Goal: Task Accomplishment & Management: Manage account settings

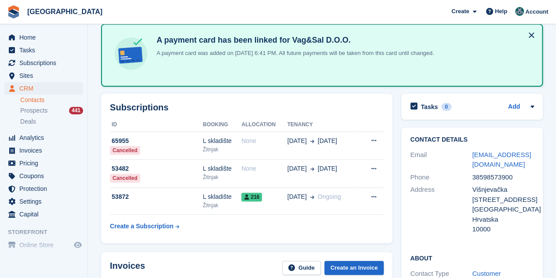
scroll to position [44, 0]
click at [34, 60] on span "Subscriptions" at bounding box center [45, 63] width 53 height 12
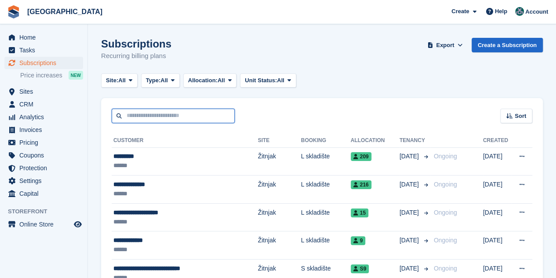
click at [130, 119] on input "text" at bounding box center [173, 116] width 123 height 15
type input "**********"
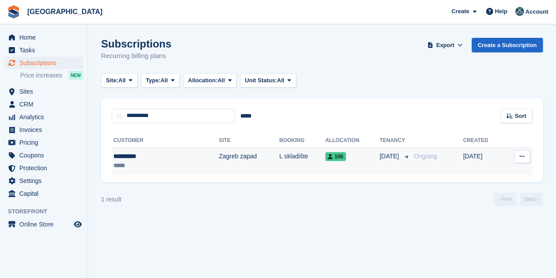
click at [144, 154] on div "**********" at bounding box center [145, 156] width 65 height 9
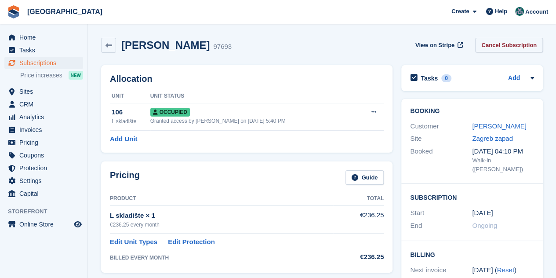
click at [494, 41] on link "Cancel Subscription" at bounding box center [509, 45] width 68 height 15
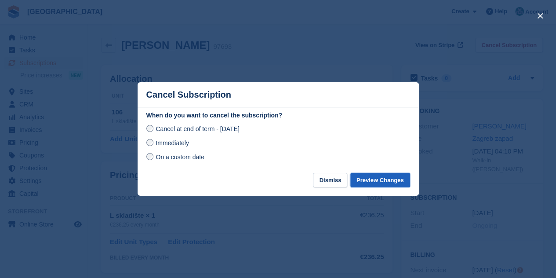
click at [370, 181] on button "Preview Changes" at bounding box center [380, 180] width 60 height 15
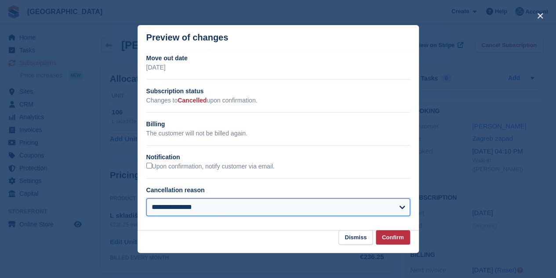
click at [289, 205] on select "**********" at bounding box center [278, 207] width 264 height 18
select select "**********"
click at [146, 199] on select "**********" at bounding box center [278, 207] width 264 height 18
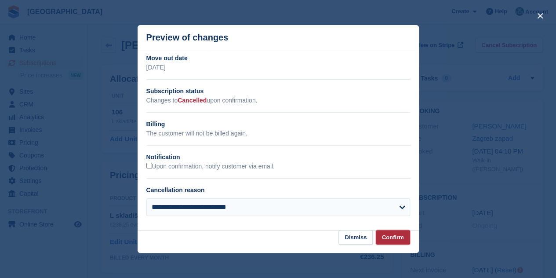
click at [394, 238] on button "Confirm" at bounding box center [393, 237] width 34 height 15
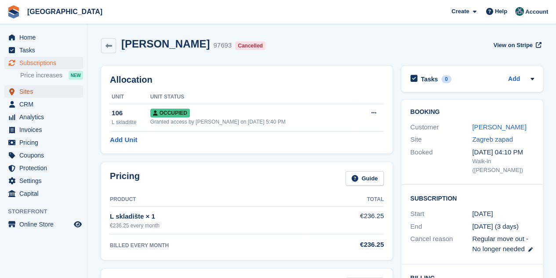
click at [26, 89] on span "Sites" at bounding box center [45, 91] width 53 height 12
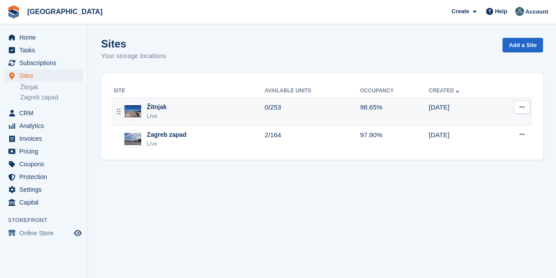
click at [188, 105] on div "Žitnjak Live" at bounding box center [188, 111] width 151 height 18
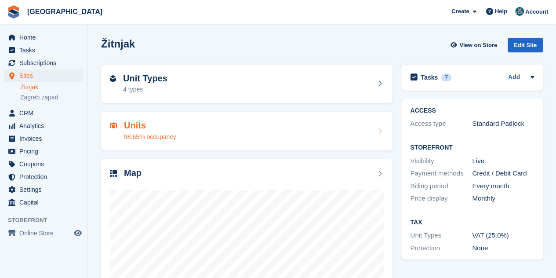
scroll to position [97, 0]
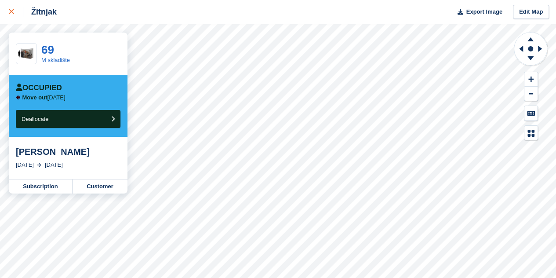
click at [10, 13] on icon at bounding box center [11, 11] width 5 height 5
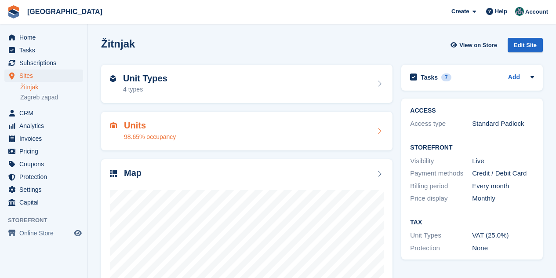
click at [41, 97] on link "Zagreb zapad" at bounding box center [51, 97] width 63 height 8
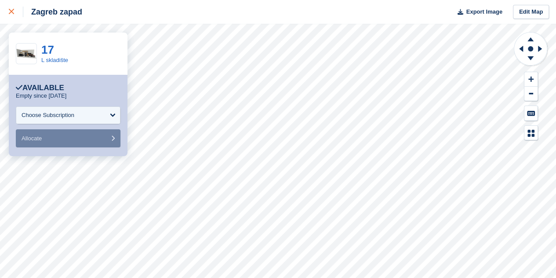
click at [15, 15] on div at bounding box center [16, 12] width 15 height 11
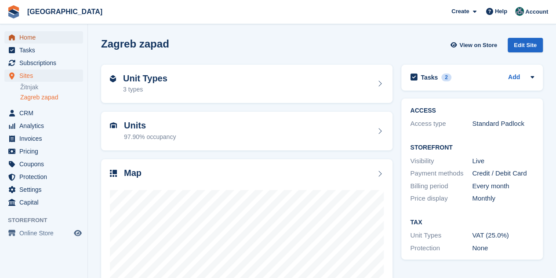
click at [30, 35] on span "Home" at bounding box center [45, 37] width 53 height 12
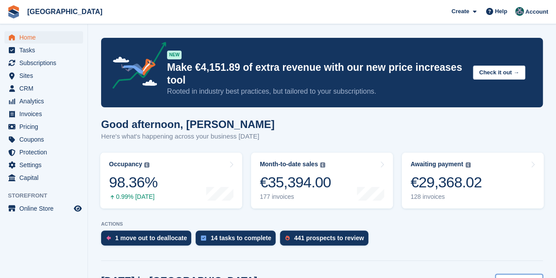
click at [526, 277] on span "Žitnjak" at bounding box center [521, 281] width 18 height 9
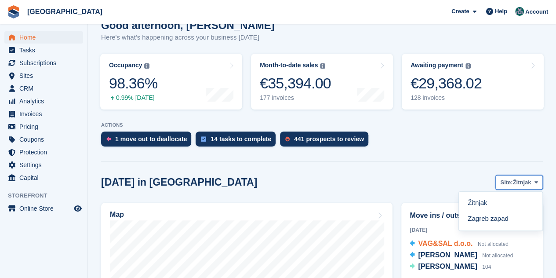
scroll to position [176, 0]
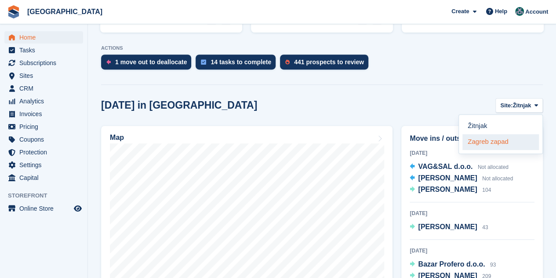
click at [508, 134] on link "Zagreb zapad" at bounding box center [500, 142] width 76 height 16
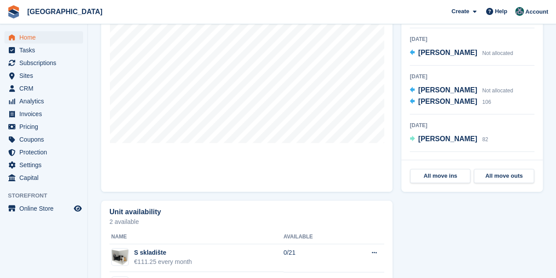
scroll to position [395, 0]
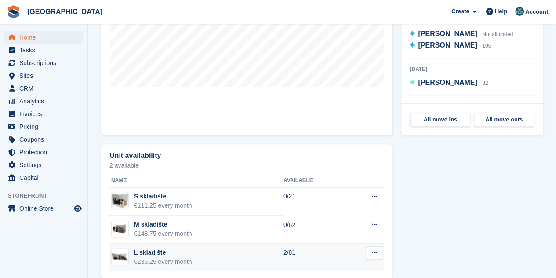
click at [374, 250] on icon at bounding box center [373, 253] width 5 height 6
click at [337, 276] on p "View on Store" at bounding box center [339, 281] width 76 height 11
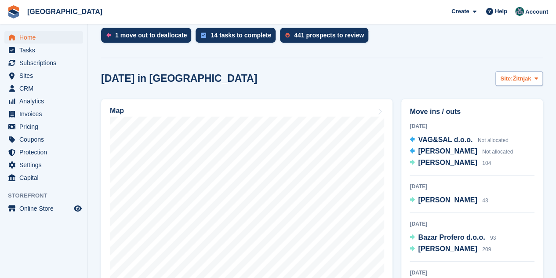
scroll to position [203, 0]
click at [519, 74] on span "Žitnjak" at bounding box center [521, 78] width 18 height 9
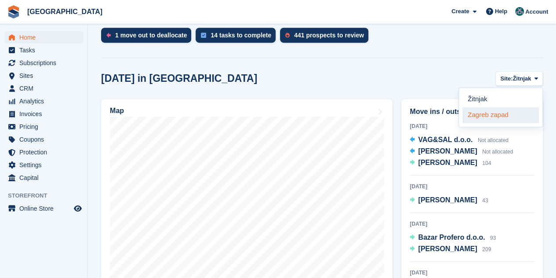
click at [508, 107] on link "Zagreb zapad" at bounding box center [500, 115] width 76 height 16
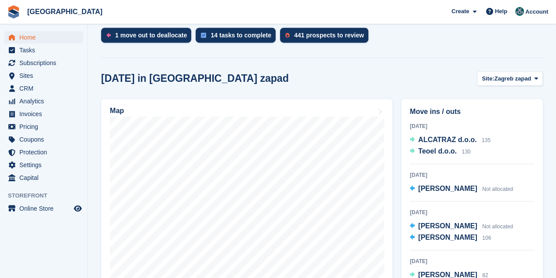
scroll to position [395, 0]
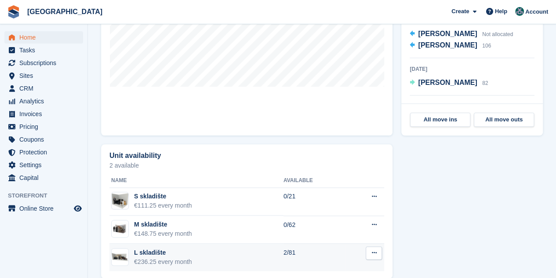
click at [373, 250] on icon at bounding box center [373, 253] width 5 height 6
click at [314, 264] on p "Edit unit type" at bounding box center [339, 269] width 76 height 11
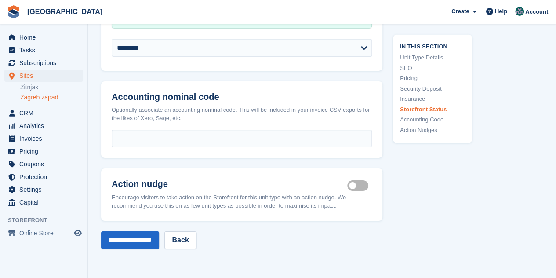
scroll to position [1406, 0]
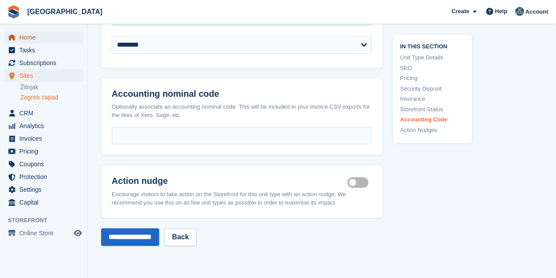
click at [39, 36] on span "Home" at bounding box center [45, 37] width 53 height 12
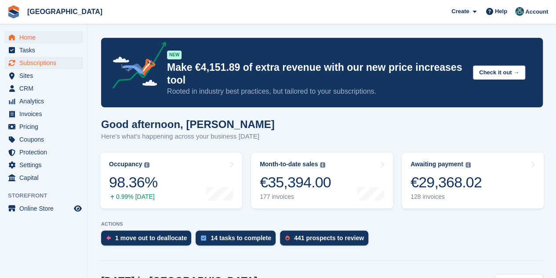
scroll to position [44, 0]
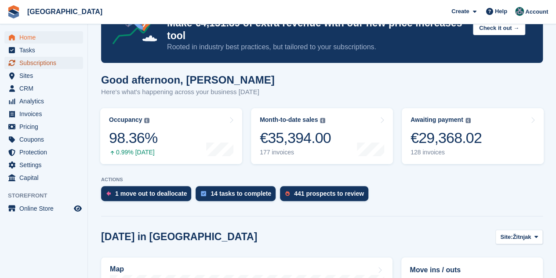
click at [51, 62] on span "Subscriptions" at bounding box center [45, 63] width 53 height 12
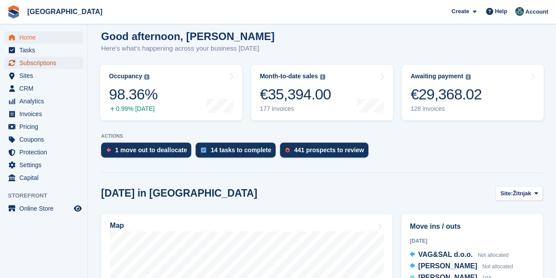
click at [47, 62] on span "Subscriptions" at bounding box center [45, 63] width 53 height 12
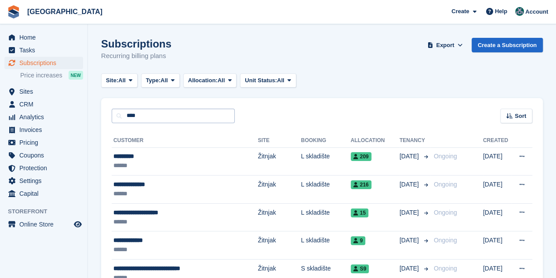
type input "**********"
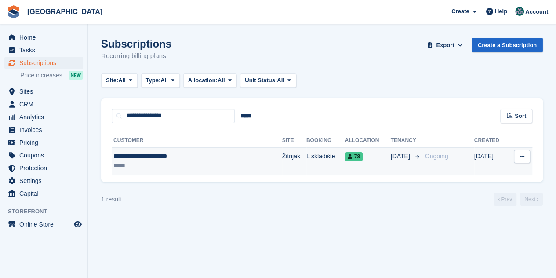
click at [184, 158] on div "**********" at bounding box center [176, 156] width 126 height 9
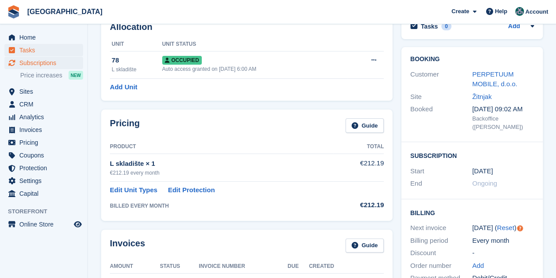
scroll to position [44, 0]
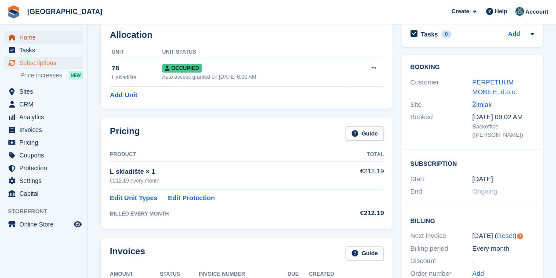
click at [36, 37] on span "Home" at bounding box center [45, 37] width 53 height 12
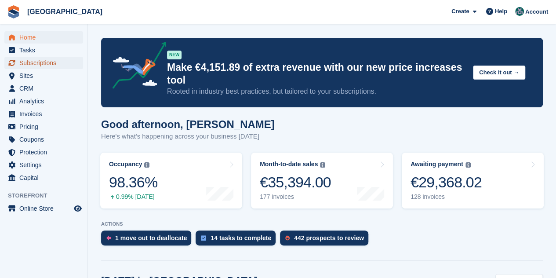
click at [25, 65] on span "Subscriptions" at bounding box center [45, 63] width 53 height 12
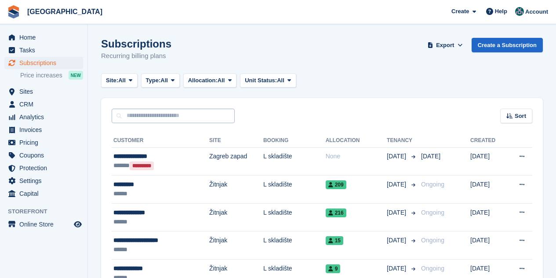
click at [147, 111] on input "text" at bounding box center [173, 116] width 123 height 15
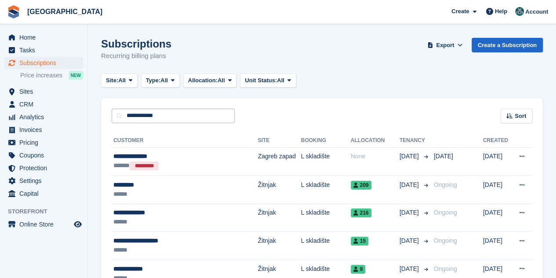
type input "**********"
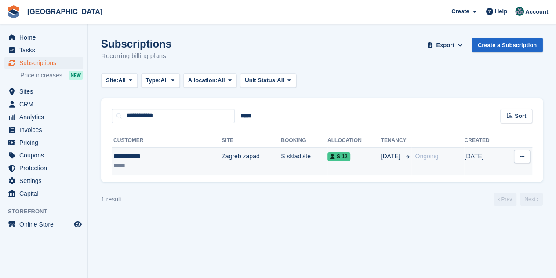
click at [160, 158] on div "**********" at bounding box center [147, 156] width 69 height 9
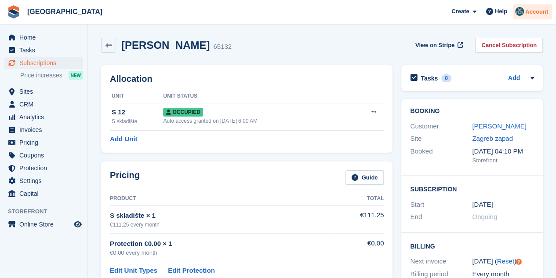
click at [534, 5] on div "Account" at bounding box center [532, 11] width 39 height 15
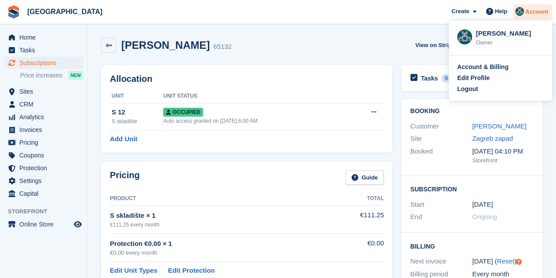
click at [533, 10] on span "Account" at bounding box center [536, 11] width 23 height 9
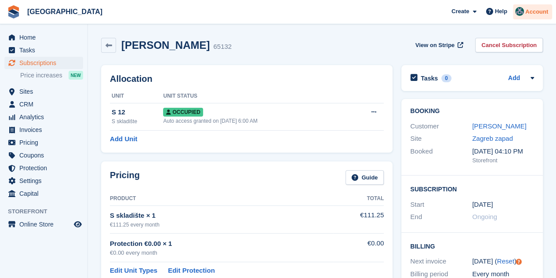
click at [529, 12] on span "Account" at bounding box center [536, 11] width 23 height 9
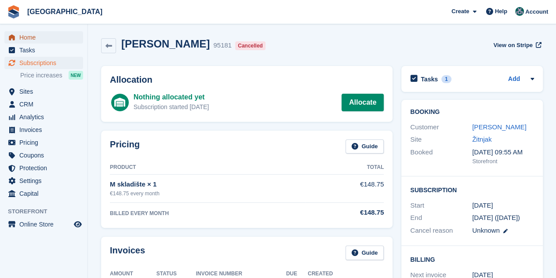
click at [27, 40] on span "Home" at bounding box center [45, 37] width 53 height 12
